Goal: Obtain resource: Download file/media

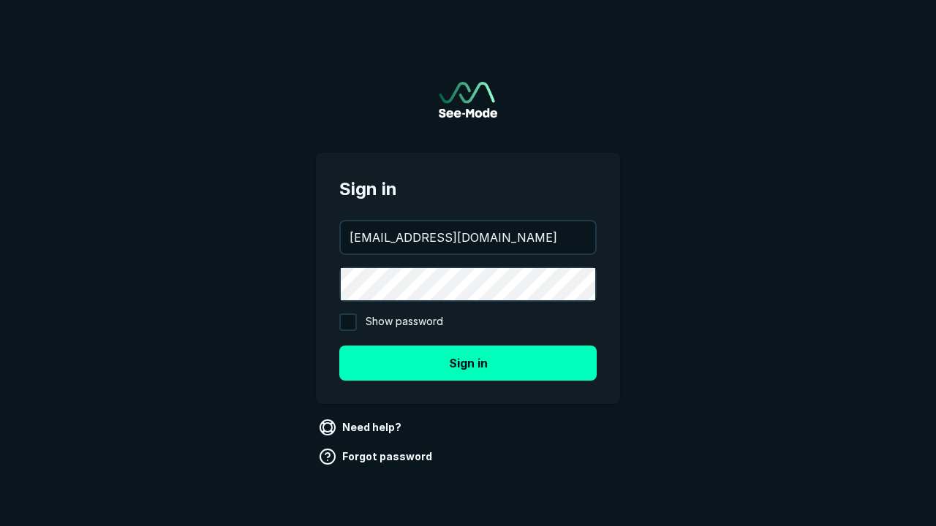
type input "[EMAIL_ADDRESS][DOMAIN_NAME]"
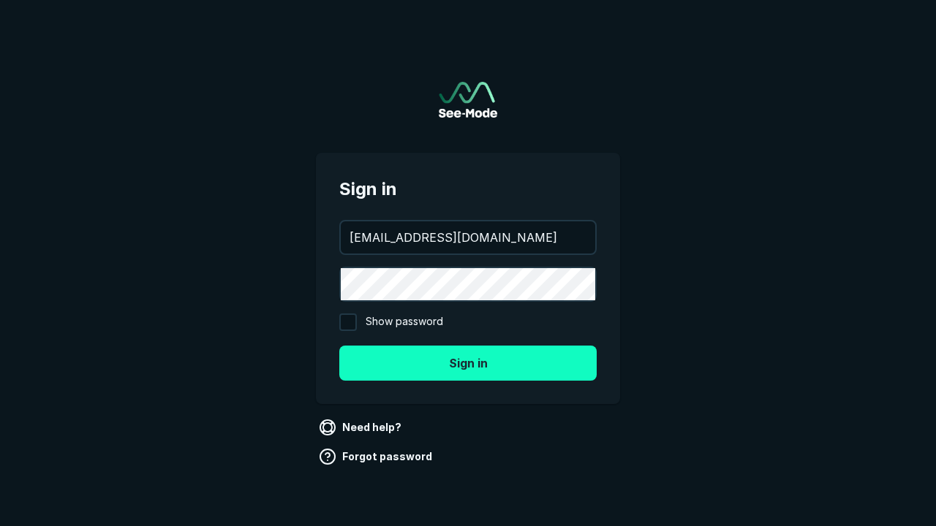
click at [468, 363] on button "Sign in" at bounding box center [467, 363] width 257 height 35
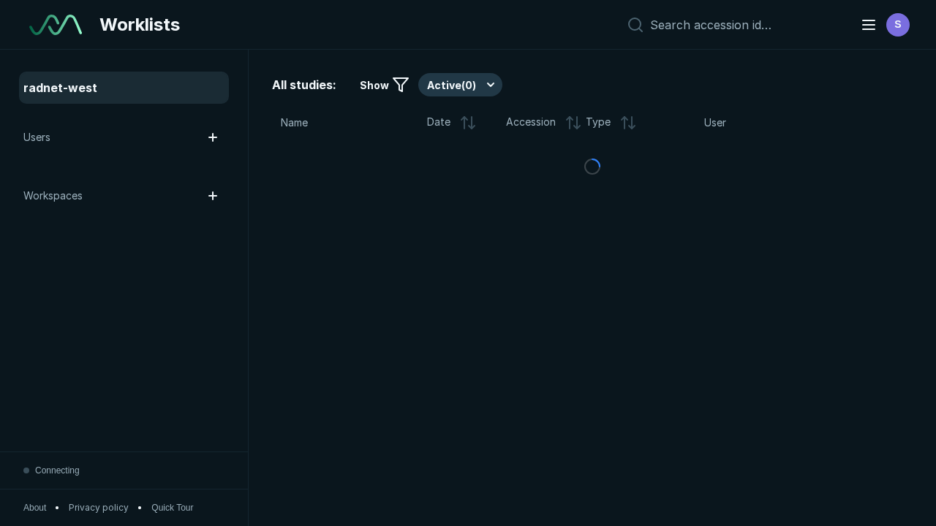
scroll to position [3993, 6091]
